Goal: Check status: Check status

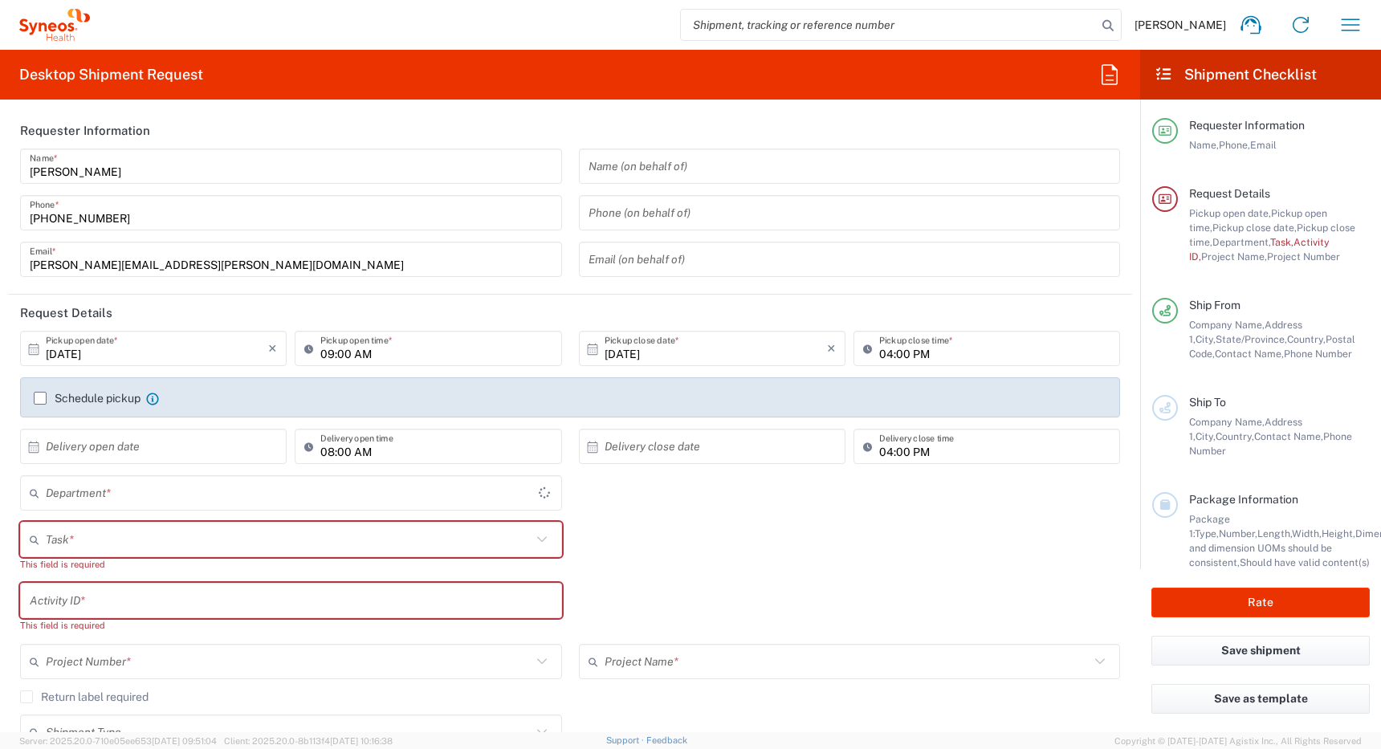
type input "[GEOGRAPHIC_DATA]"
type input "4510"
type input "Syneos Health Canada LP- Toronto"
click at [1342, 22] on icon "button" at bounding box center [1351, 25] width 26 height 26
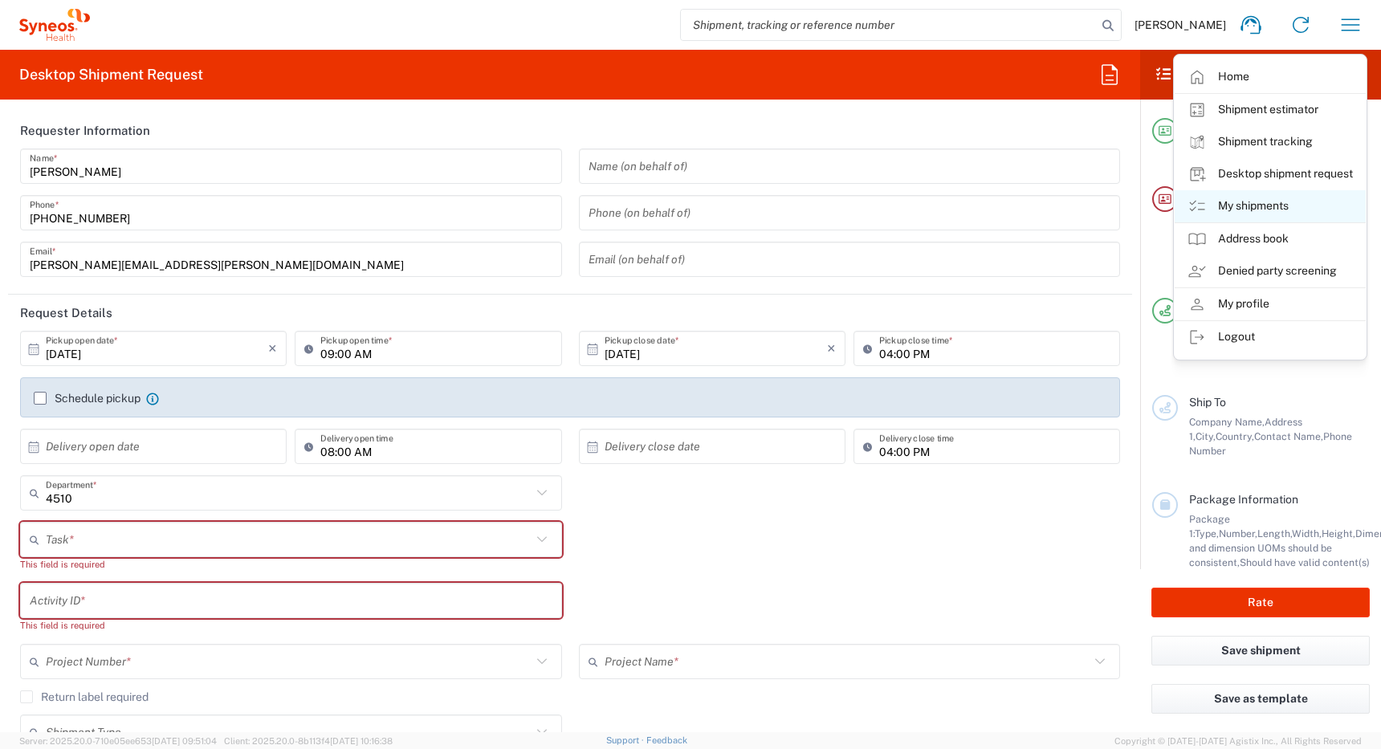
click at [1244, 206] on link "My shipments" at bounding box center [1270, 206] width 191 height 32
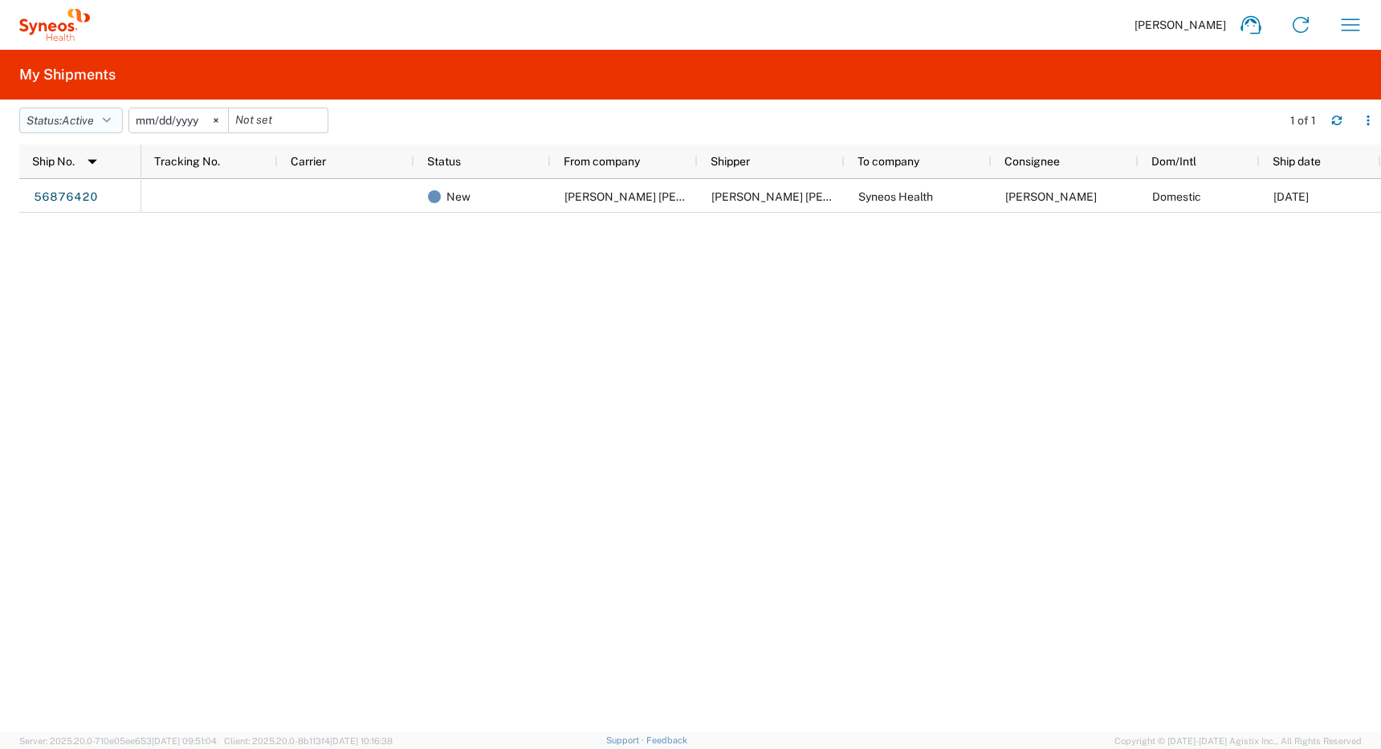
click at [83, 115] on span "Active" at bounding box center [78, 120] width 32 height 13
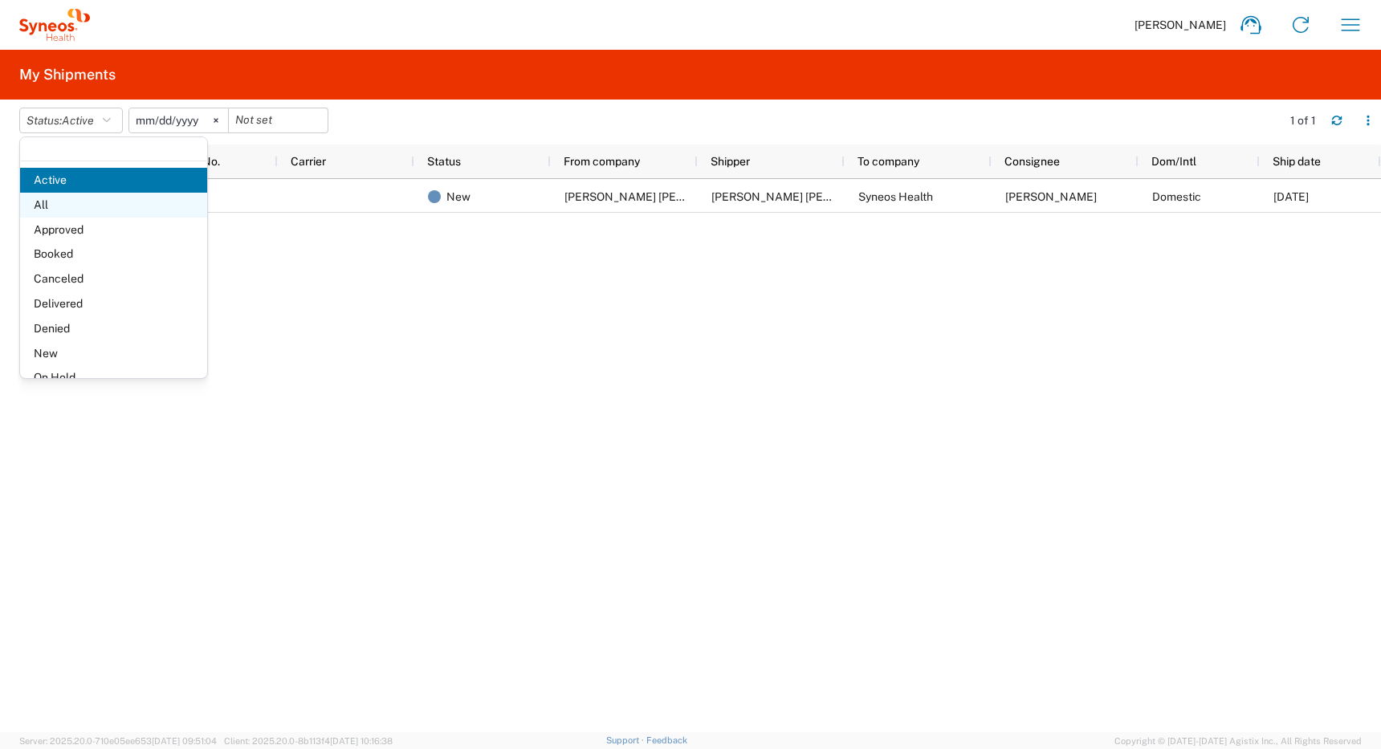
click at [72, 205] on span "All" at bounding box center [113, 205] width 187 height 25
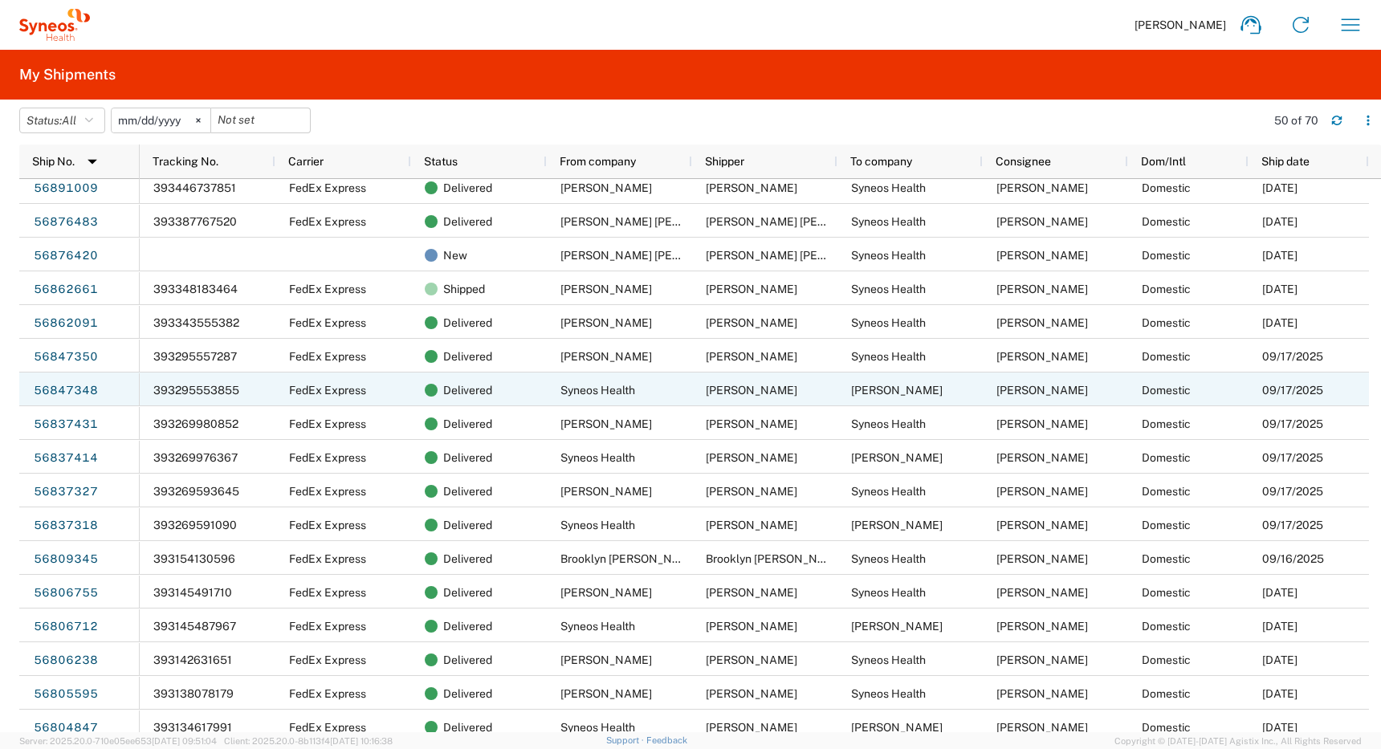
scroll to position [329, 0]
